Goal: Check status

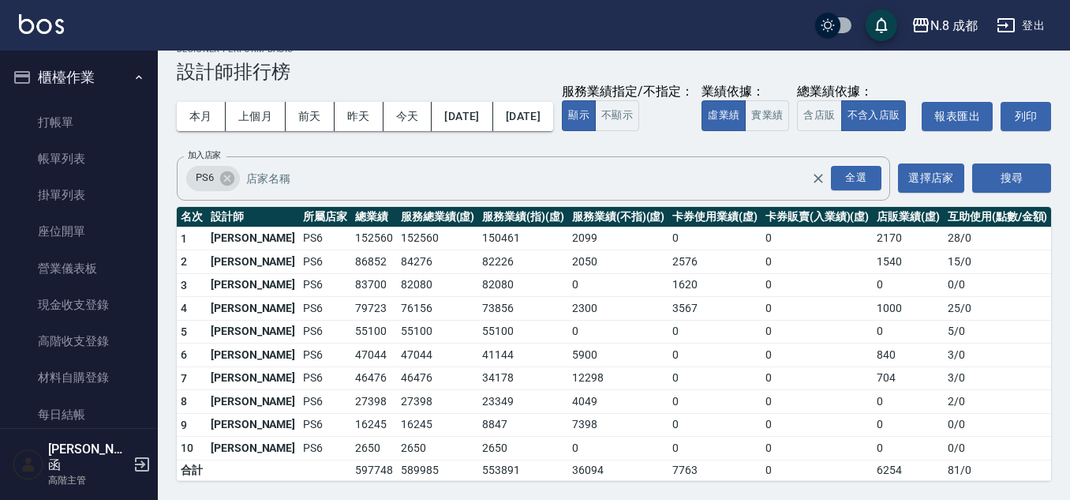
scroll to position [1199, 0]
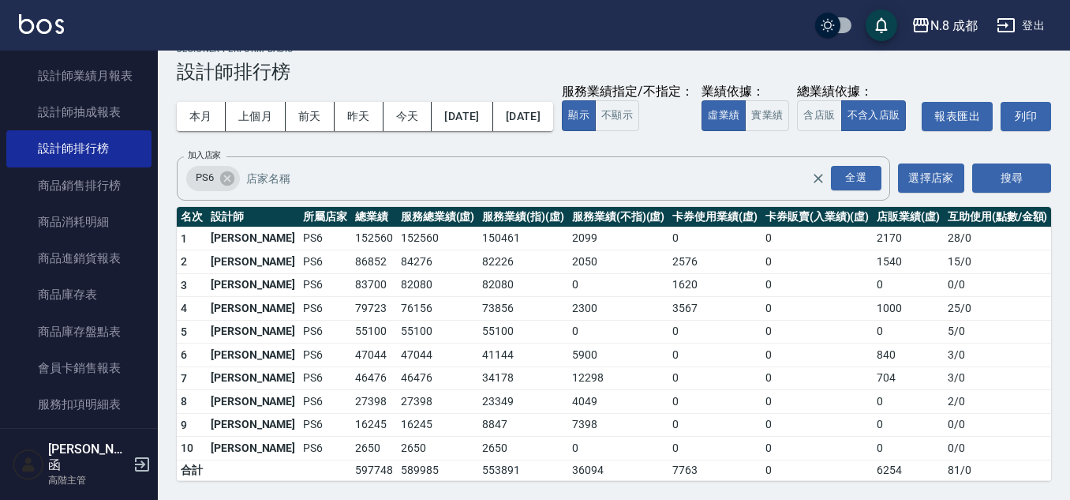
click at [973, 163] on button "搜尋" at bounding box center [1012, 177] width 79 height 29
click at [253, 102] on button "上個月" at bounding box center [256, 116] width 60 height 29
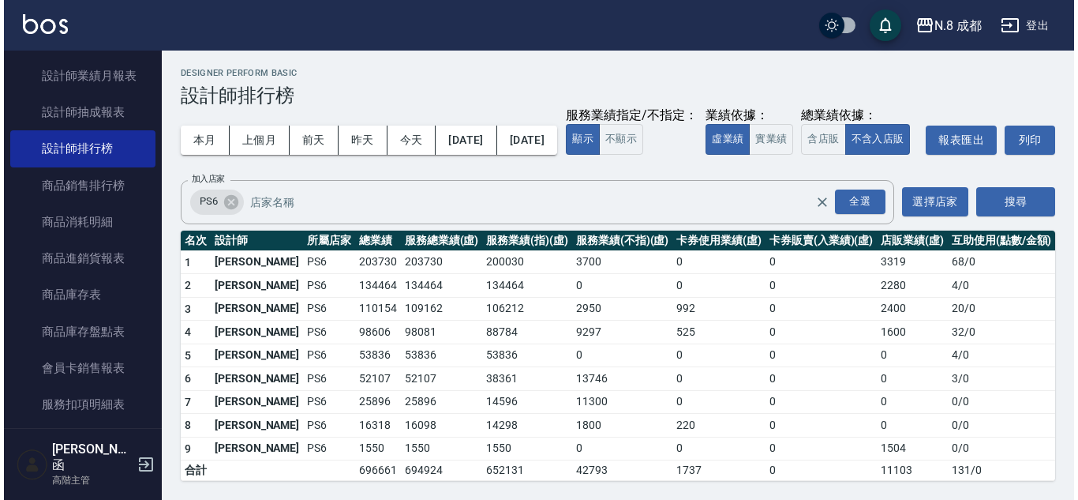
scroll to position [33, 0]
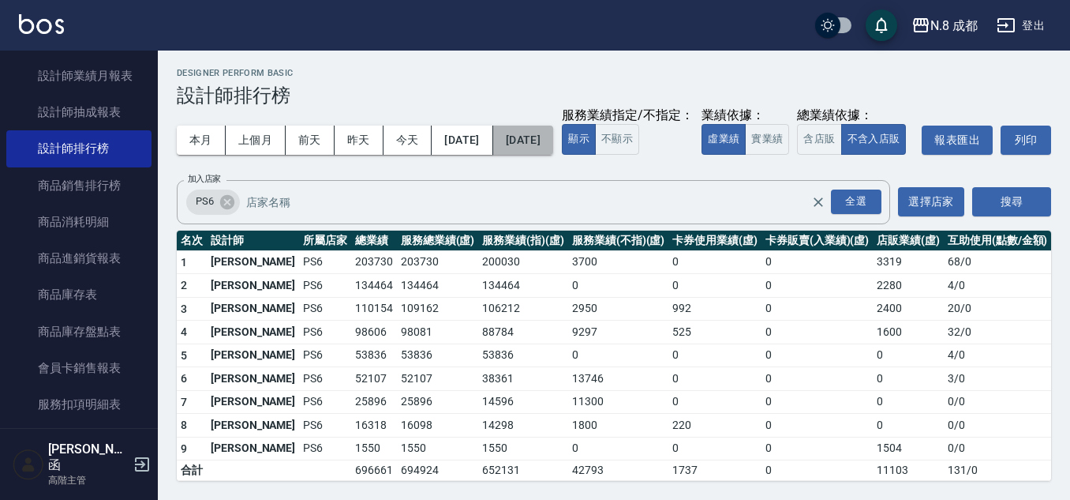
click at [553, 126] on button "[DATE]" at bounding box center [523, 140] width 60 height 29
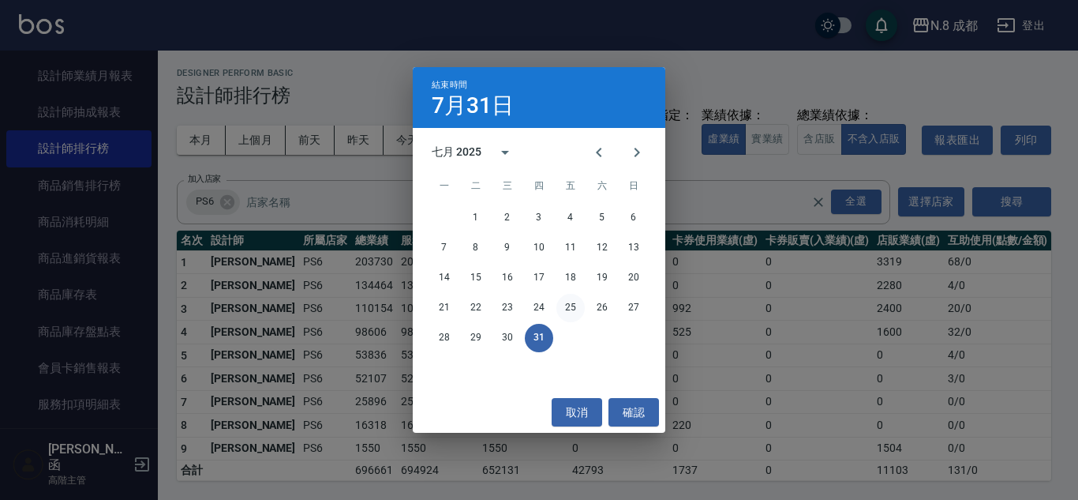
click at [575, 302] on button "25" at bounding box center [571, 308] width 28 height 28
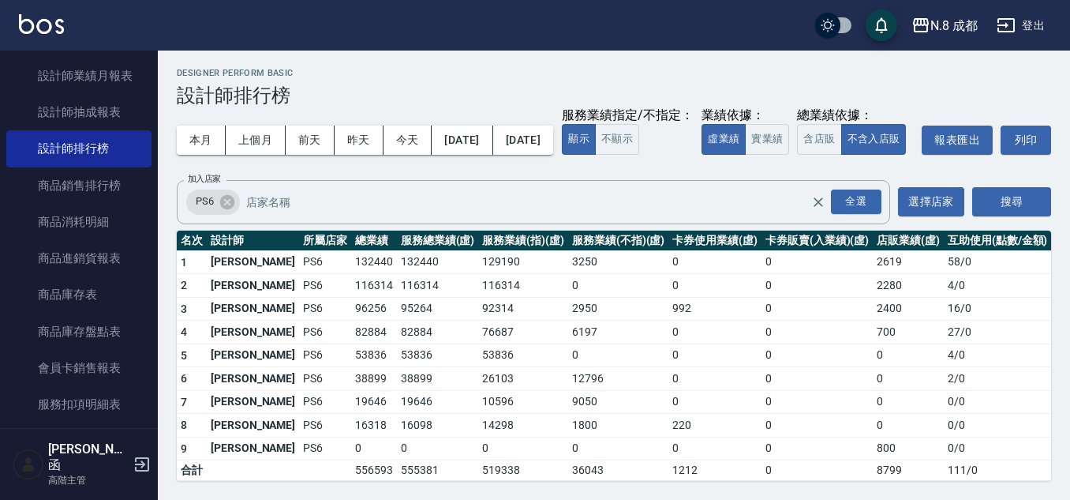
scroll to position [33, 0]
click at [249, 126] on button "上個月" at bounding box center [256, 140] width 60 height 29
click at [211, 126] on button "本月" at bounding box center [201, 140] width 49 height 29
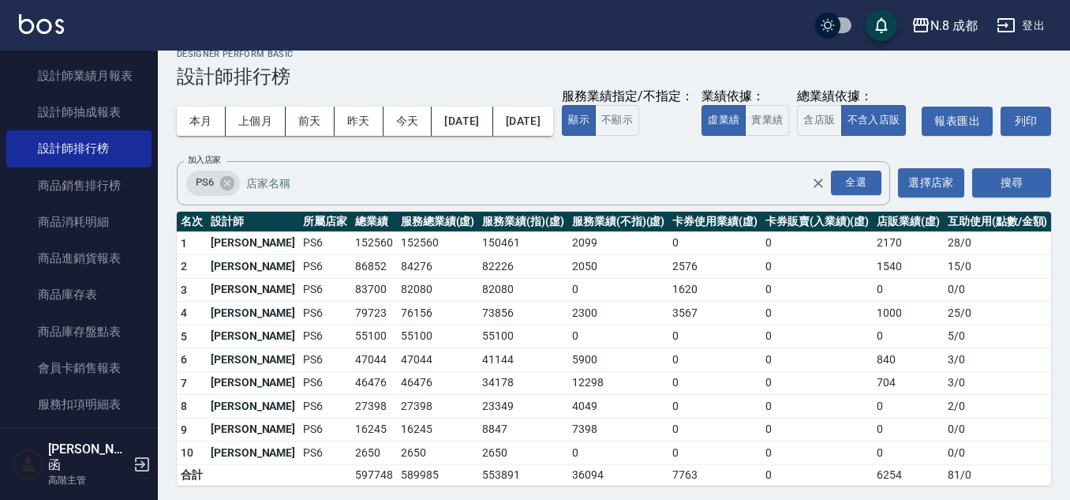
scroll to position [56, 0]
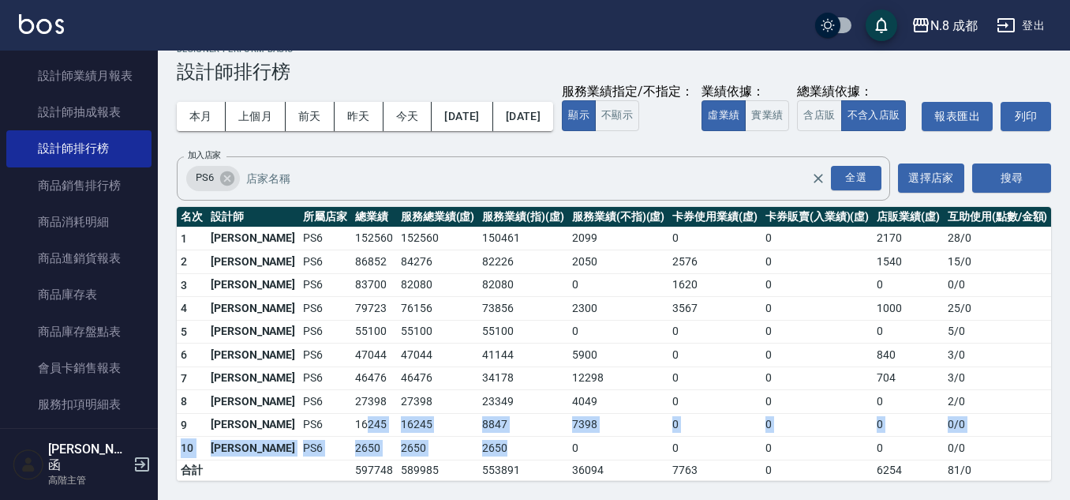
drag, startPoint x: 327, startPoint y: 426, endPoint x: 486, endPoint y: 452, distance: 160.8
click at [486, 452] on tbody "1 [PERSON_NAME]PS6 152560 152560 150461 2099 0 0 2170 28 / 0 2 [PERSON_NAME]PS6…" at bounding box center [614, 353] width 875 height 253
drag, startPoint x: 508, startPoint y: 443, endPoint x: 136, endPoint y: 129, distance: 486.8
click at [507, 443] on td "2650" at bounding box center [523, 449] width 90 height 24
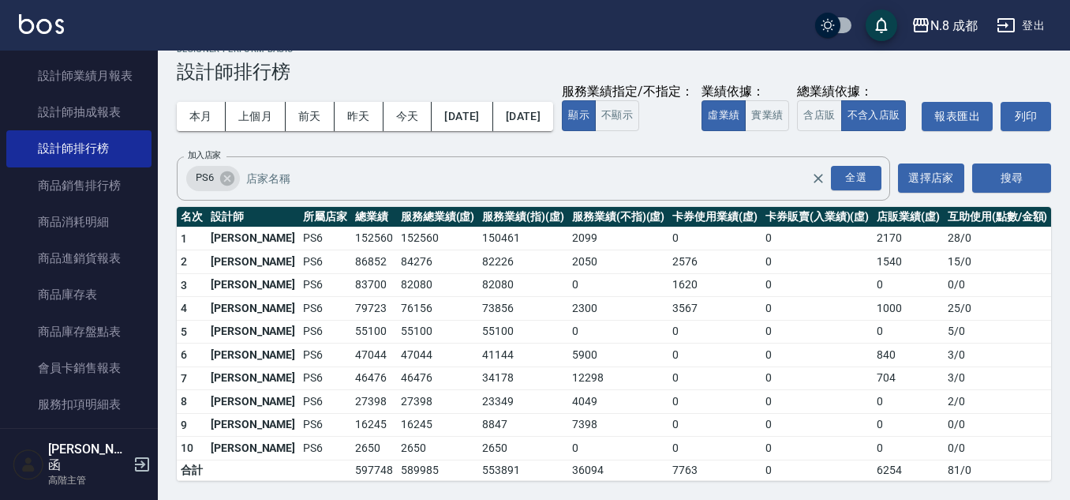
click at [351, 285] on td "83700" at bounding box center [374, 285] width 46 height 24
